Goal: Transaction & Acquisition: Obtain resource

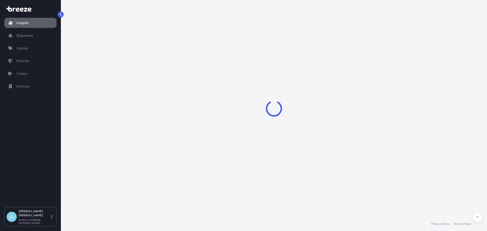
select select "2025"
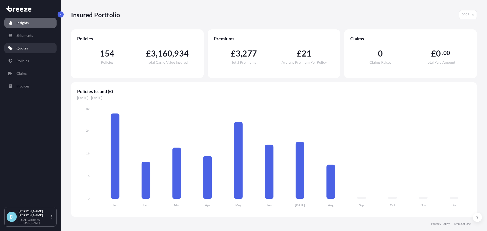
click at [18, 45] on link "Quotes" at bounding box center [30, 48] width 52 height 10
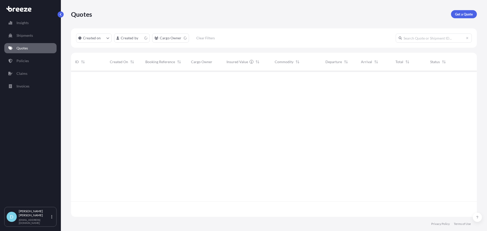
scroll to position [145, 402]
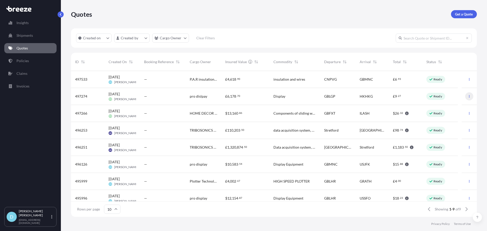
click at [465, 94] on button "button" at bounding box center [469, 96] width 8 height 8
click at [444, 107] on p "Duplicate quote" at bounding box center [444, 106] width 25 height 5
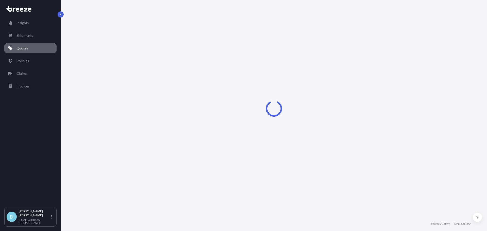
select select "Road"
select select "Sea"
select select "Road"
select select "1"
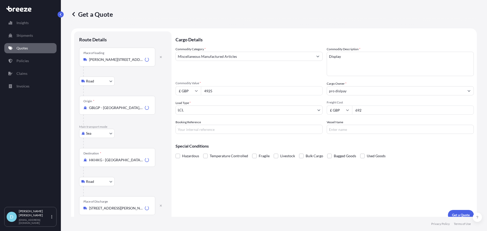
scroll to position [6, 0]
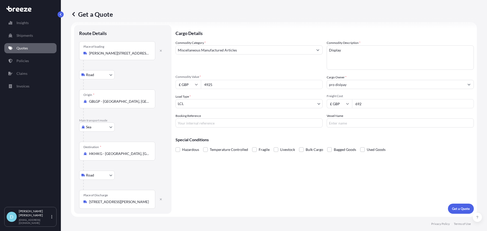
click at [136, 199] on div "Place of Discharge [STREET_ADDRESS]" at bounding box center [117, 199] width 76 height 19
click at [136, 199] on input "[STREET_ADDRESS][PERSON_NAME]" at bounding box center [119, 201] width 60 height 5
click at [138, 177] on div "Road Road Rail" at bounding box center [122, 175] width 87 height 9
click at [159, 53] on button "button" at bounding box center [160, 51] width 11 height 8
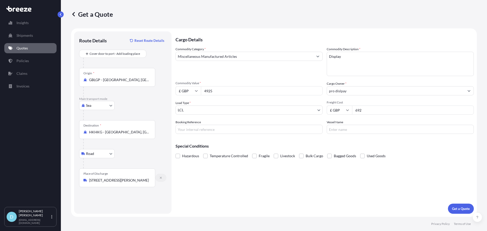
click at [158, 177] on button "button" at bounding box center [160, 178] width 11 height 8
click at [109, 108] on body "Insights Shipments Quotes Policies Claims Invoices D [PERSON_NAME] [PERSON_NAME…" at bounding box center [243, 115] width 487 height 231
click at [101, 127] on div "Air" at bounding box center [96, 127] width 31 height 9
select select "Air"
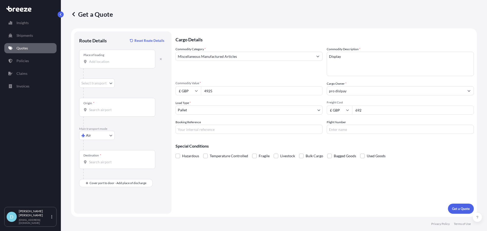
click at [94, 61] on input "Place of loading" at bounding box center [119, 61] width 60 height 5
click at [104, 63] on input "Place of loading" at bounding box center [119, 61] width 60 height 5
paste input "[PERSON_NAME][STREET_ADDRESS]"
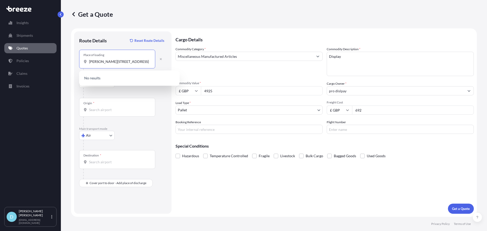
drag, startPoint x: 104, startPoint y: 62, endPoint x: 64, endPoint y: 63, distance: 39.3
click at [64, 63] on div "Get a Quote Route Details Reset Route Details Place of loading [GEOGRAPHIC_DATA…" at bounding box center [274, 108] width 426 height 217
drag, startPoint x: 112, startPoint y: 68, endPoint x: 131, endPoint y: 66, distance: 19.2
click at [112, 68] on div at bounding box center [124, 73] width 83 height 10
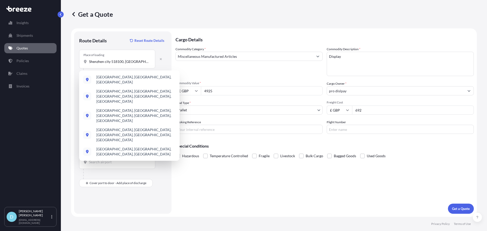
click at [132, 66] on div "Place of loading [GEOGRAPHIC_DATA] 518100, [GEOGRAPHIC_DATA]" at bounding box center [117, 59] width 76 height 19
click at [132, 64] on input "Shenzhen city 518100, [GEOGRAPHIC_DATA]" at bounding box center [119, 61] width 60 height 5
drag, startPoint x: 141, startPoint y: 63, endPoint x: 15, endPoint y: 63, distance: 126.3
click at [17, 63] on div "Insights Shipments Quotes Policies Claims Invoices D [PERSON_NAME] [PERSON_NAME…" at bounding box center [243, 115] width 487 height 231
paste input "[GEOGRAPHIC_DATA], Bao'an Dis,"
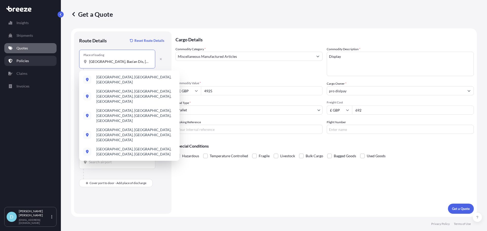
scroll to position [0, 25]
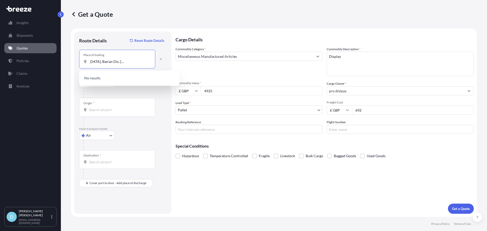
click at [123, 61] on input "[GEOGRAPHIC_DATA], Bao'an Dis, [GEOGRAPHIC_DATA] city 518100, [GEOGRAPHIC_DATA]" at bounding box center [119, 61] width 60 height 5
click at [94, 63] on input "[GEOGRAPHIC_DATA], Bao'an Dis, [GEOGRAPHIC_DATA] city 518100, [GEOGRAPHIC_DATA]" at bounding box center [119, 61] width 60 height 5
click at [93, 63] on input "[GEOGRAPHIC_DATA], Bao'an Dis, [GEOGRAPHIC_DATA] city 518100, [GEOGRAPHIC_DATA]" at bounding box center [119, 61] width 60 height 5
click at [94, 63] on input "[GEOGRAPHIC_DATA], Bao'an Dis, [GEOGRAPHIC_DATA] city 518100, [GEOGRAPHIC_DATA]" at bounding box center [119, 61] width 60 height 5
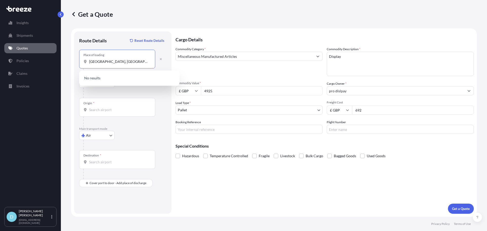
drag, startPoint x: 105, startPoint y: 62, endPoint x: 59, endPoint y: 64, distance: 45.7
click at [59, 64] on div "Insights Shipments Quotes Policies Claims Invoices D [PERSON_NAME] [PERSON_NAME…" at bounding box center [243, 115] width 487 height 231
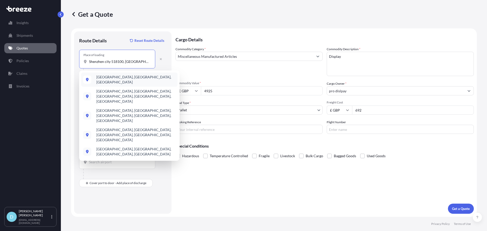
click at [151, 83] on div "[GEOGRAPHIC_DATA], [GEOGRAPHIC_DATA], [GEOGRAPHIC_DATA]" at bounding box center [129, 80] width 96 height 14
type input "[GEOGRAPHIC_DATA], [GEOGRAPHIC_DATA], [GEOGRAPHIC_DATA]"
select select "Road"
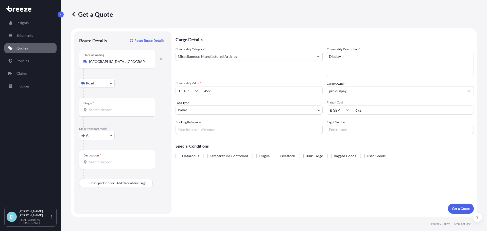
click at [101, 97] on div at bounding box center [124, 93] width 83 height 10
click at [101, 105] on div "Origin *" at bounding box center [117, 107] width 76 height 19
click at [101, 107] on input "Origin *" at bounding box center [119, 109] width 60 height 5
type input "o"
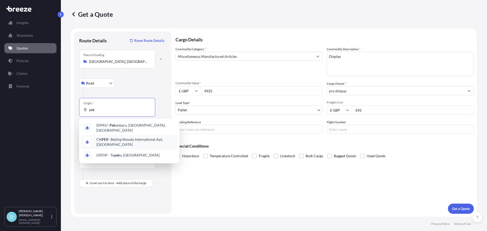
click at [120, 140] on span "CN PEK - Beijing Shoudu International Apt, [GEOGRAPHIC_DATA]" at bounding box center [135, 142] width 79 height 10
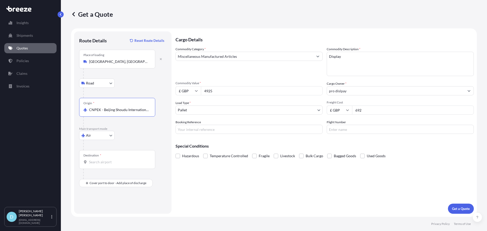
type input "CNPEK - Beijing Shoudu International Apt, [GEOGRAPHIC_DATA]"
click at [114, 164] on input "Destination *" at bounding box center [119, 161] width 60 height 5
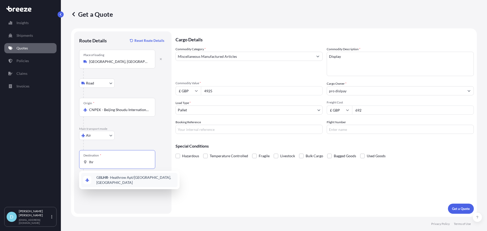
click at [114, 176] on div "GB LHR - Heathrow Apt/[GEOGRAPHIC_DATA], [GEOGRAPHIC_DATA]" at bounding box center [129, 180] width 96 height 14
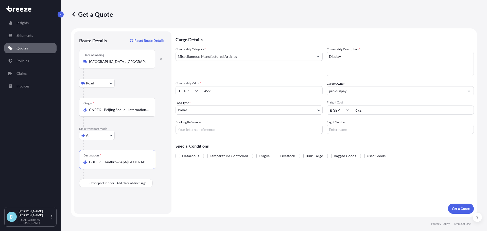
type input "GBLHR - Heathrow Apt/[GEOGRAPHIC_DATA], [GEOGRAPHIC_DATA]"
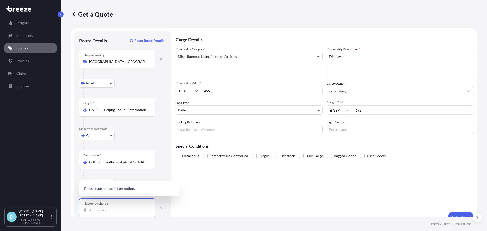
click at [111, 210] on input "Place of Discharge" at bounding box center [119, 210] width 60 height 5
type input "s74 9lh"
select select "Road"
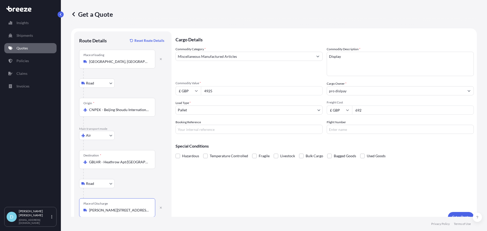
type input "[PERSON_NAME][STREET_ADDRESS][PERSON_NAME]"
drag, startPoint x: 253, startPoint y: 94, endPoint x: 176, endPoint y: 88, distance: 76.8
click at [176, 88] on div "£ GBP 4925" at bounding box center [248, 90] width 147 height 9
type input "17306"
click at [366, 105] on div "Freight Cost £ GBP 692" at bounding box center [400, 107] width 147 height 14
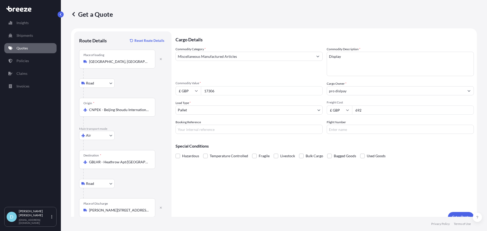
click at [366, 108] on input "692" at bounding box center [413, 109] width 122 height 9
drag, startPoint x: 228, startPoint y: 92, endPoint x: 187, endPoint y: 92, distance: 40.3
click at [187, 92] on div "£ GBP 17306" at bounding box center [248, 90] width 147 height 9
drag, startPoint x: 371, startPoint y: 111, endPoint x: 317, endPoint y: 115, distance: 53.9
click at [317, 115] on div "Commodity Category * Miscellaneous Manufactured Articles Commodity Description …" at bounding box center [324, 90] width 298 height 87
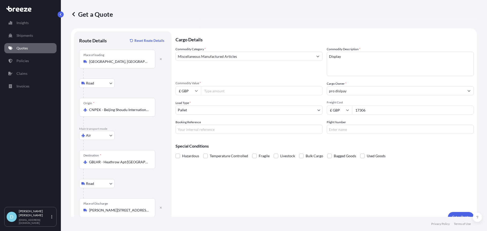
type input "17306"
click at [191, 89] on input "£ GBP" at bounding box center [187, 90] width 25 height 9
click at [185, 121] on div "€ EUR £ GBP $ USD ؋ AFN $ CAD ¥ CNY ¥ JPY zł PLN $ HKD" at bounding box center [187, 123] width 25 height 51
click at [185, 92] on input "£ GBP" at bounding box center [187, 90] width 25 height 9
click at [191, 123] on div "$ USD" at bounding box center [187, 126] width 21 height 10
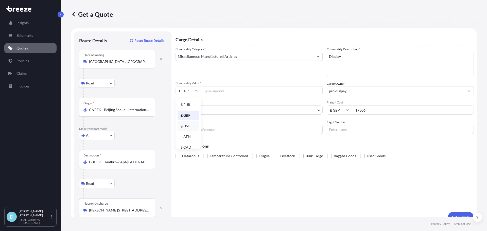
type input "$ USD"
drag, startPoint x: 215, startPoint y: 96, endPoint x: 216, endPoint y: 92, distance: 3.9
click at [215, 95] on div "Commodity Category * Miscellaneous Manufactured Articles Commodity Description …" at bounding box center [324, 90] width 298 height 87
click at [216, 92] on input "Commodity Value *" at bounding box center [262, 90] width 122 height 9
type input "210000"
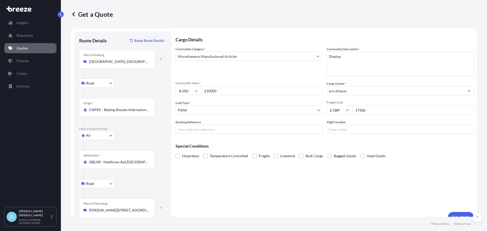
click at [231, 96] on div "Commodity Category * Miscellaneous Manufactured Articles Commodity Description …" at bounding box center [324, 90] width 298 height 87
click at [461, 211] on div "Cargo Details Commodity Category * Miscellaneous Manufactured Articles Commodit…" at bounding box center [324, 126] width 298 height 191
click at [462, 213] on button "Get a Quote" at bounding box center [461, 217] width 26 height 10
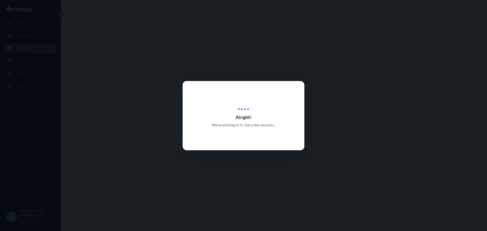
select select "Road"
select select "Air"
select select "Road"
select select "1"
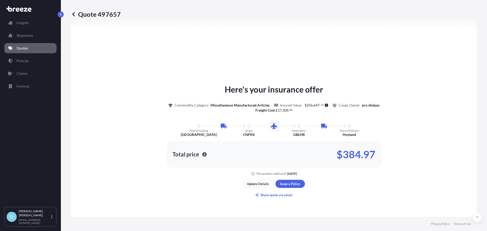
scroll to position [254, 0]
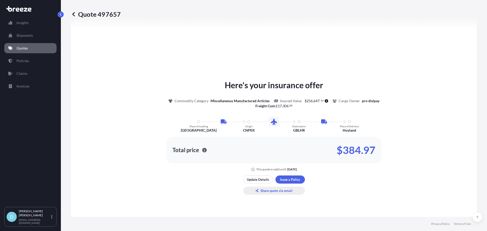
click at [266, 187] on button "Share quote via email" at bounding box center [274, 191] width 62 height 8
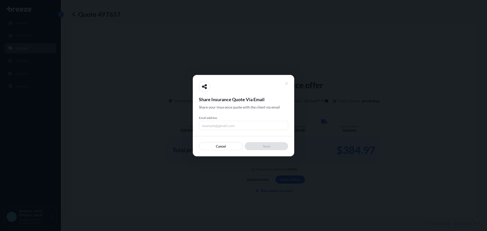
click at [247, 126] on input "Email address" at bounding box center [243, 125] width 89 height 9
type input "[PERSON_NAME][EMAIL_ADDRESS][DOMAIN_NAME]"
